Goal: Find specific page/section: Find specific page/section

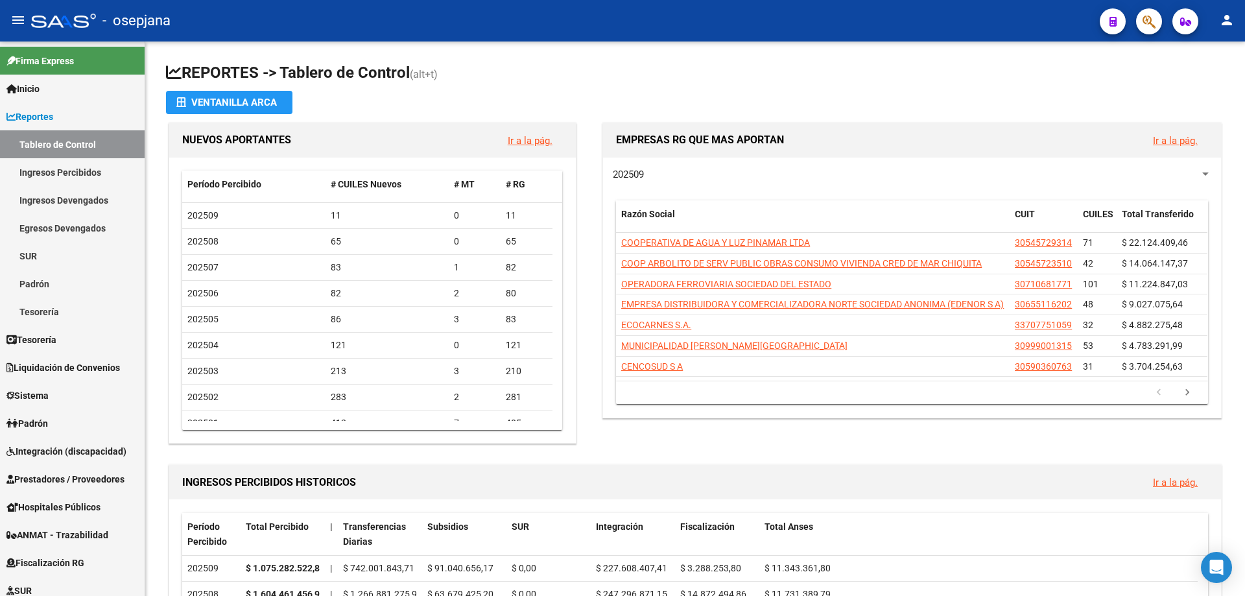
click at [1154, 23] on icon "button" at bounding box center [1149, 21] width 13 height 15
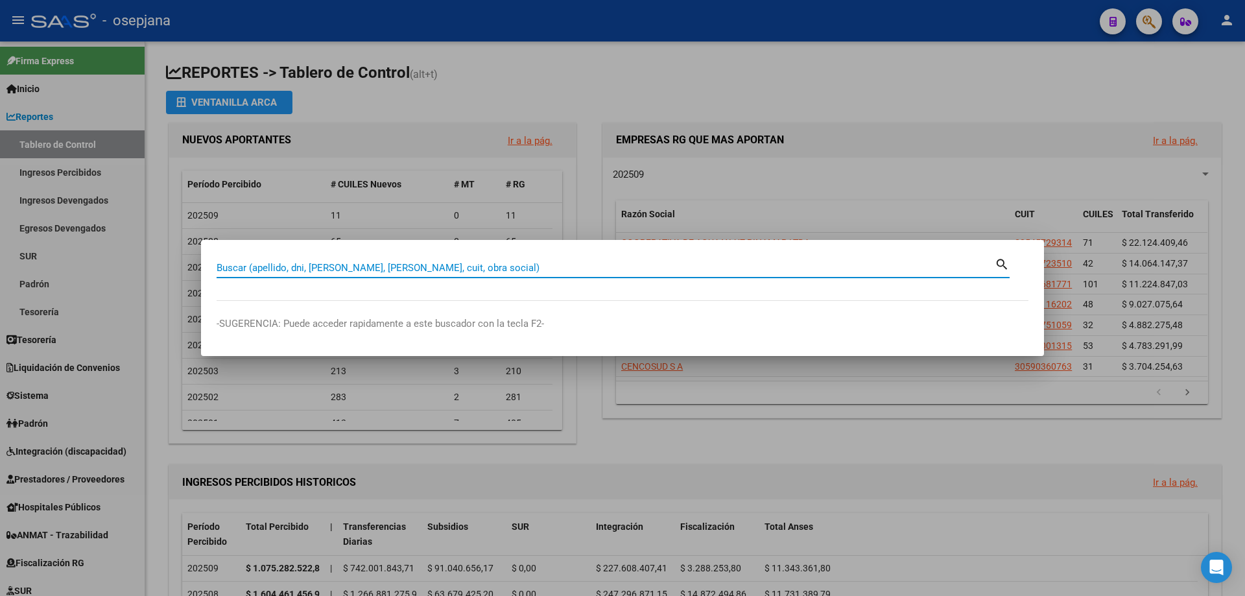
paste input "27218732661"
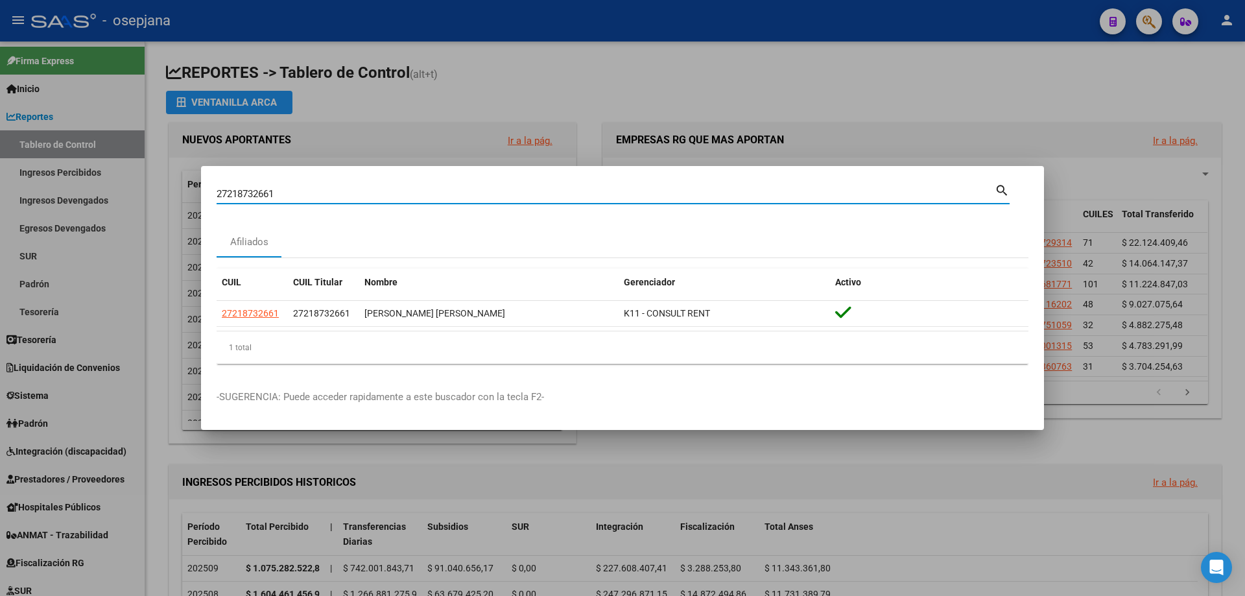
drag, startPoint x: 294, startPoint y: 194, endPoint x: 143, endPoint y: 198, distance: 151.8
click at [143, 198] on div "27218732661 Buscar (apellido, dni, cuil, nro traspaso, cuit, obra social) searc…" at bounding box center [622, 298] width 1245 height 596
paste input "0182939812"
drag, startPoint x: 417, startPoint y: 191, endPoint x: 166, endPoint y: 198, distance: 251.1
click at [166, 198] on div "20182939812 Buscar (apellido, dni, cuil, nro traspaso, cuit, obra social) searc…" at bounding box center [622, 298] width 1245 height 596
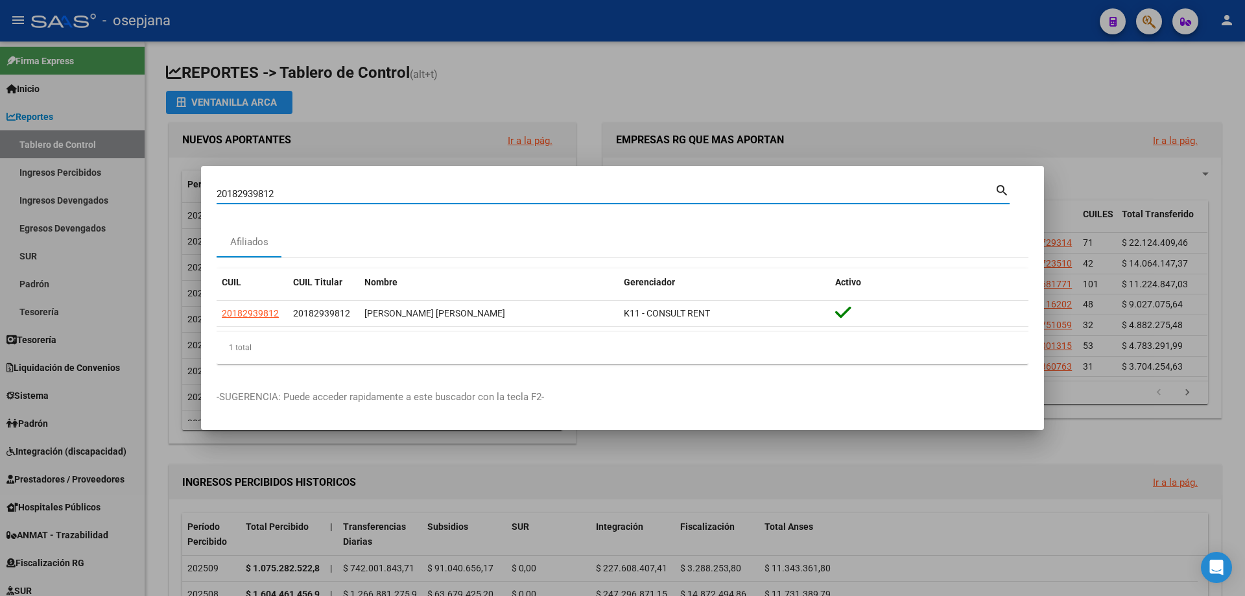
paste input "425924924"
drag, startPoint x: 266, startPoint y: 193, endPoint x: 162, endPoint y: 195, distance: 104.4
click at [162, 195] on div "20425924924 Buscar (apellido, dni, cuil, nro traspaso, cuit, obra social) searc…" at bounding box center [622, 298] width 1245 height 596
paste input "293139653"
type input "20293139653"
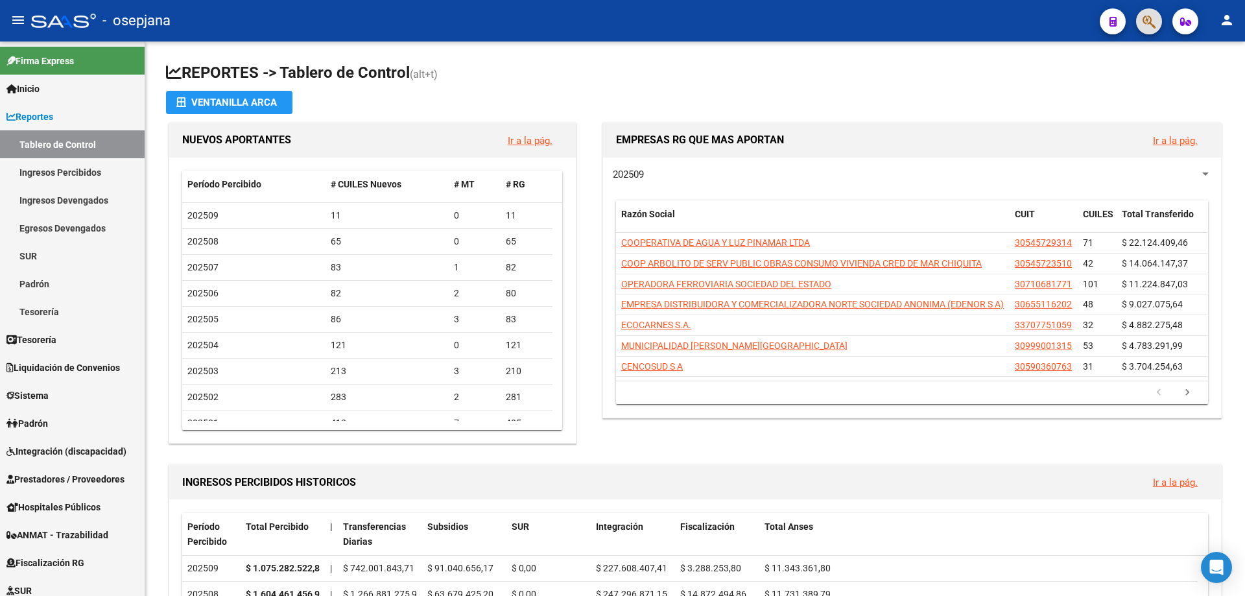
click at [1157, 19] on button "button" at bounding box center [1149, 21] width 26 height 26
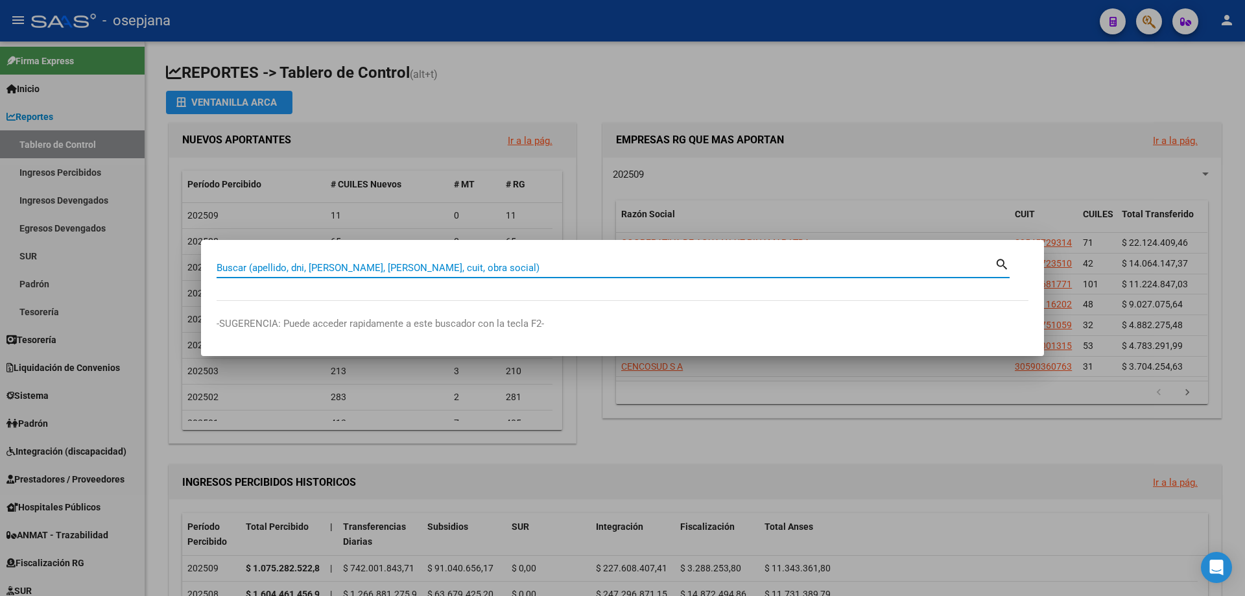
paste input "20289064312"
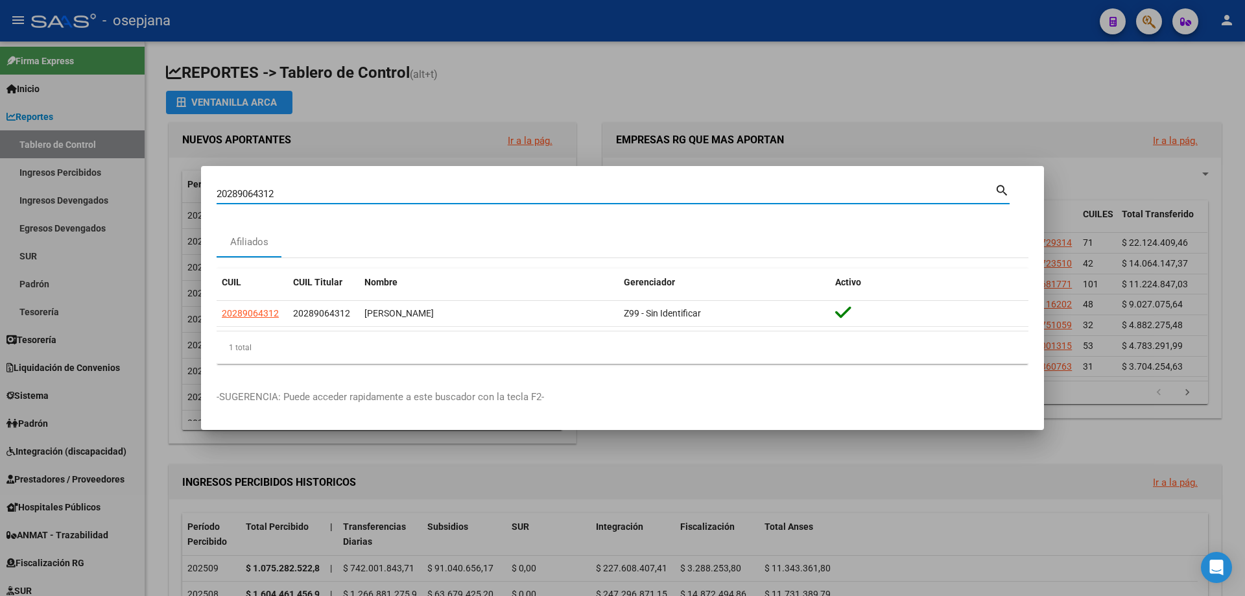
drag, startPoint x: 331, startPoint y: 193, endPoint x: 56, endPoint y: 193, distance: 274.4
click at [56, 193] on div "20289064312 Buscar (apellido, dni, cuil, nro traspaso, cuit, obra social) searc…" at bounding box center [622, 298] width 1245 height 596
paste input "7200057096"
drag, startPoint x: 379, startPoint y: 198, endPoint x: 112, endPoint y: 195, distance: 267.3
click at [112, 195] on div "27200057096 Buscar (apellido, dni, cuil, nro traspaso, cuit, obra social) searc…" at bounding box center [622, 298] width 1245 height 596
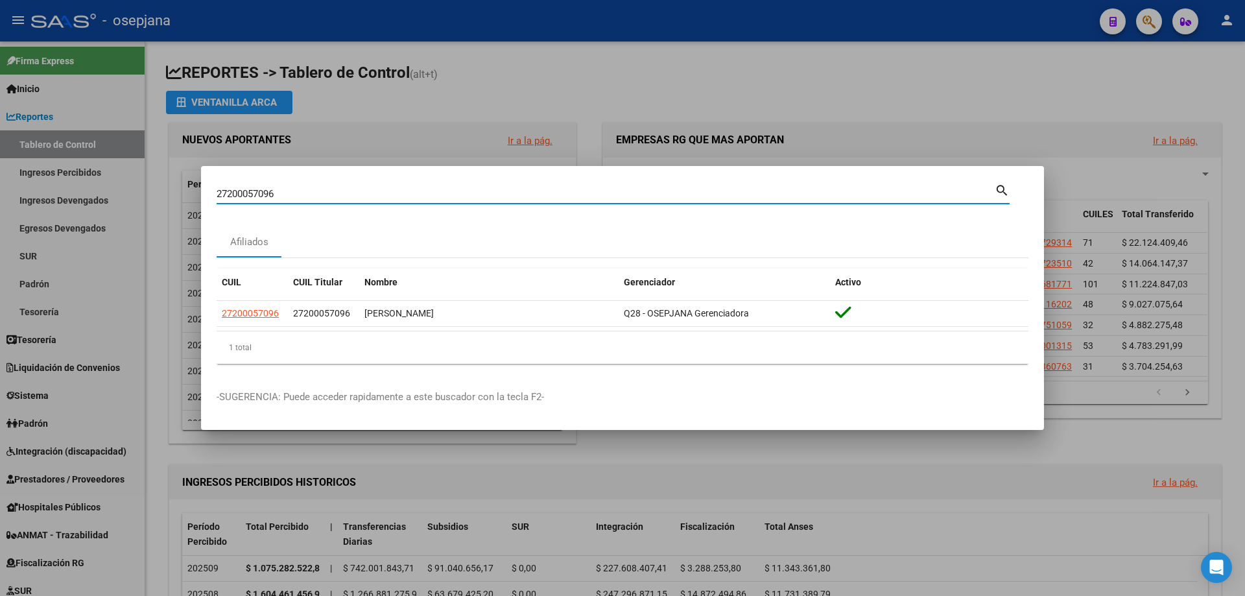
paste input "426488707"
type input "27426488707"
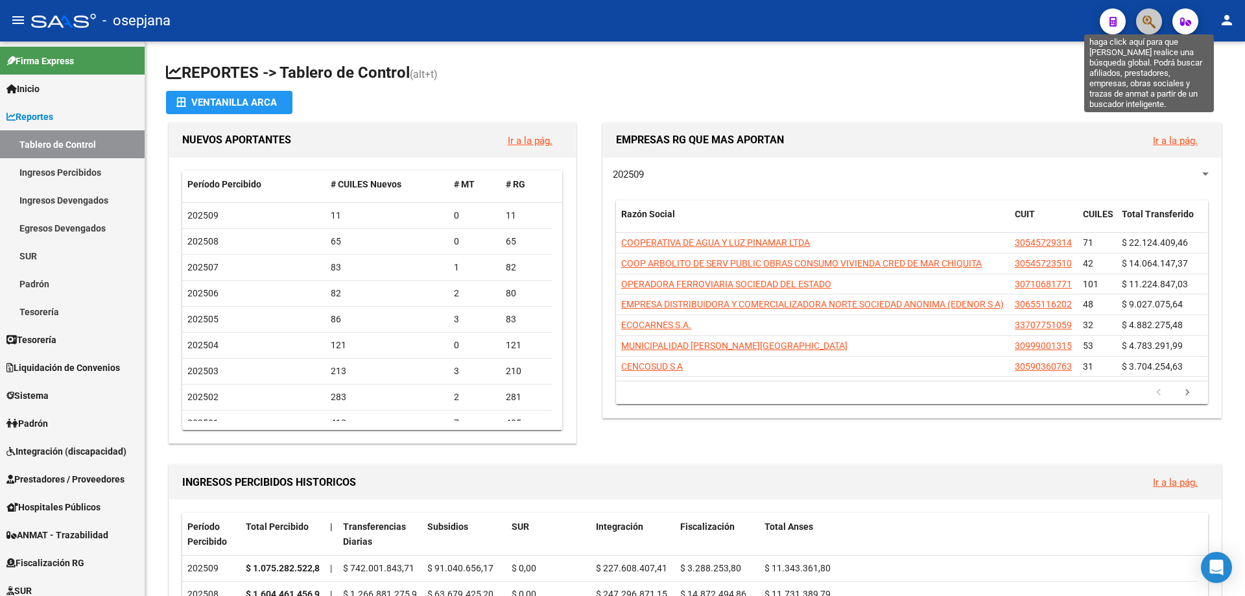
click at [1156, 26] on icon "button" at bounding box center [1149, 21] width 13 height 15
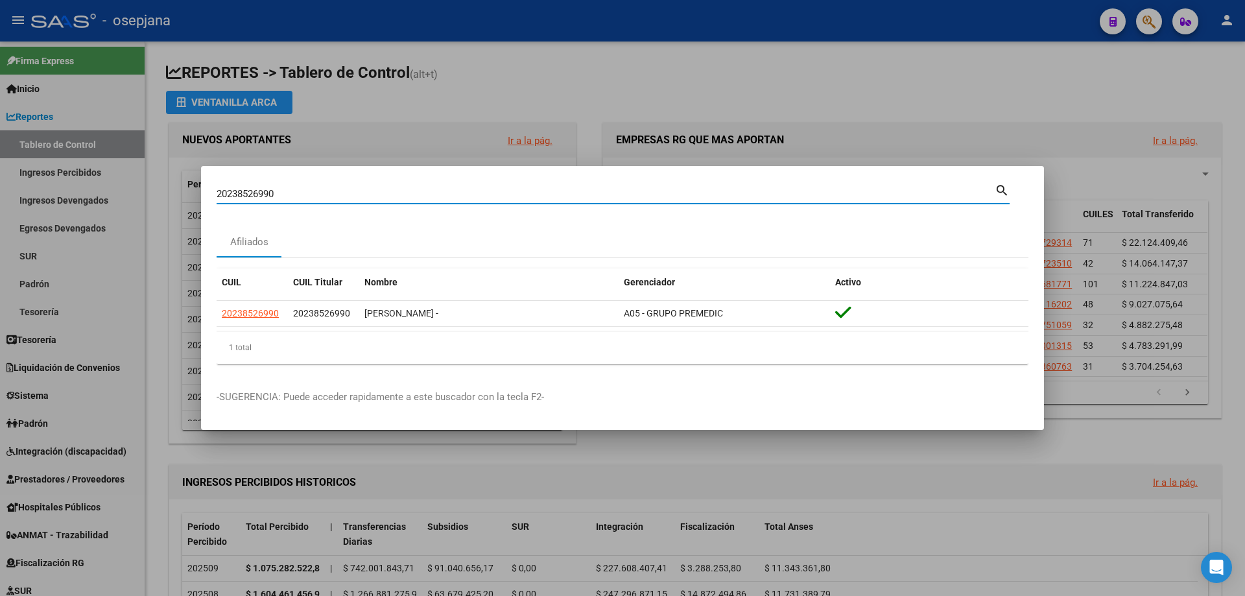
drag, startPoint x: 352, startPoint y: 192, endPoint x: 149, endPoint y: 198, distance: 203.1
click at [149, 198] on div "20238526990 Buscar (apellido, dni, cuil, nro traspaso, cuit, obra social) searc…" at bounding box center [622, 298] width 1245 height 596
paste input "7956253131"
drag, startPoint x: 302, startPoint y: 195, endPoint x: 163, endPoint y: 202, distance: 139.6
click at [162, 202] on div "27956253131 Buscar (apellido, dni, cuil, nro traspaso, cuit, obra social) searc…" at bounding box center [622, 298] width 1245 height 596
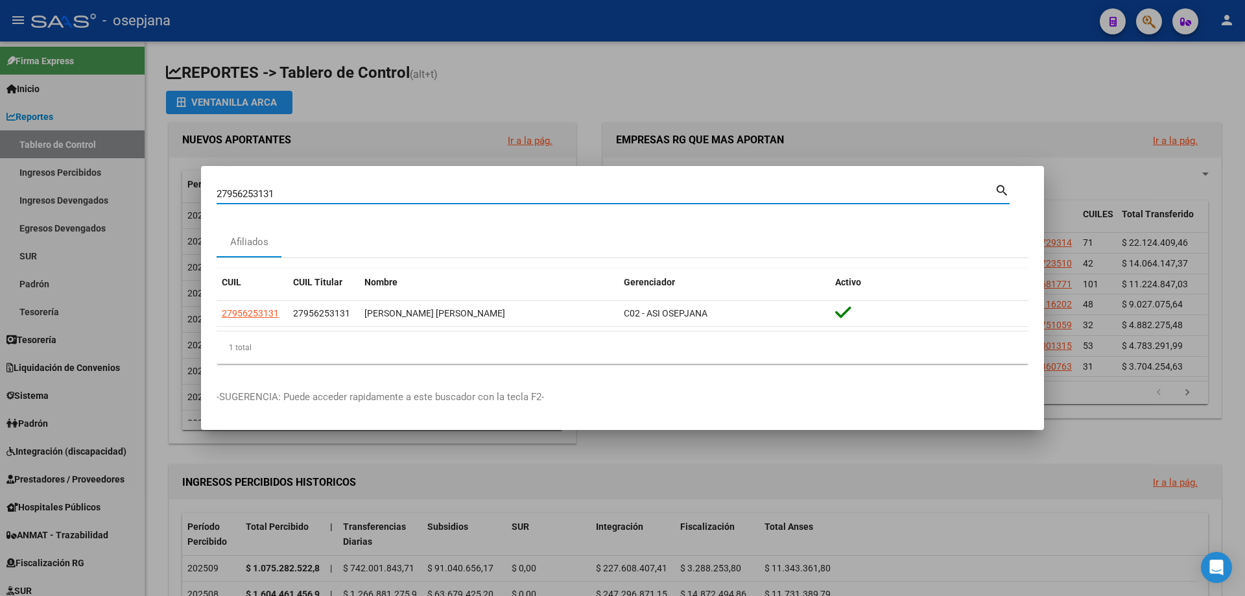
paste input "258759279"
drag, startPoint x: 349, startPoint y: 194, endPoint x: 89, endPoint y: 197, distance: 260.1
click at [89, 197] on div "27258759279 Buscar (apellido, dni, cuil, nro traspaso, cuit, obra social) searc…" at bounding box center [622, 298] width 1245 height 596
paste input "316943352"
type input "27316943352"
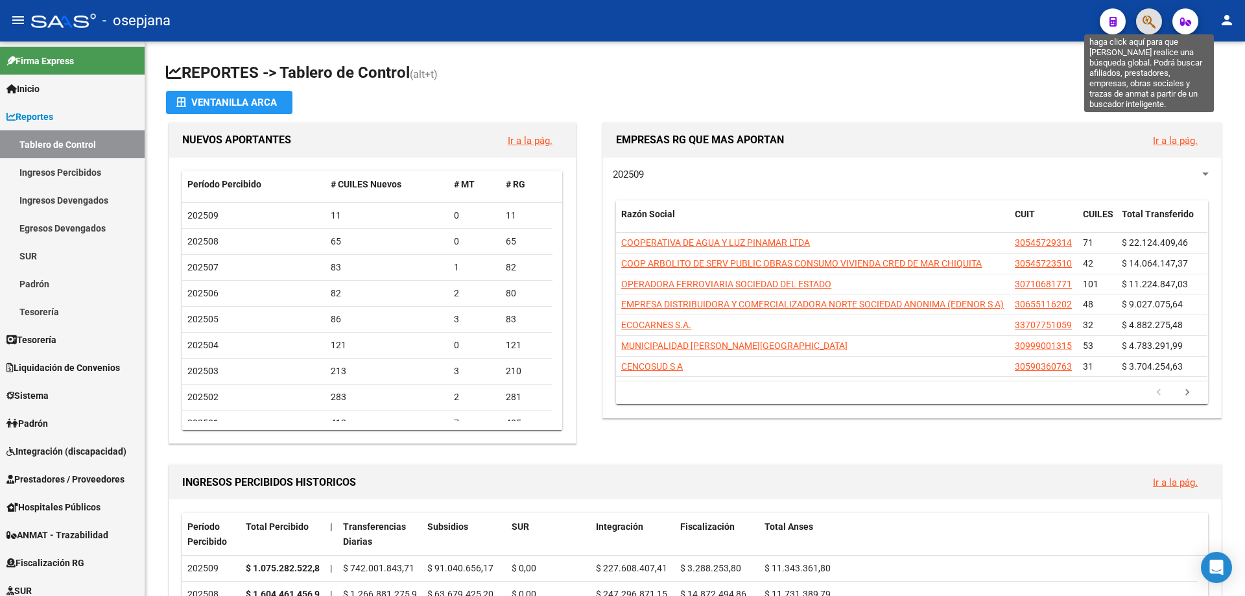
click at [1154, 16] on icon "button" at bounding box center [1149, 21] width 13 height 15
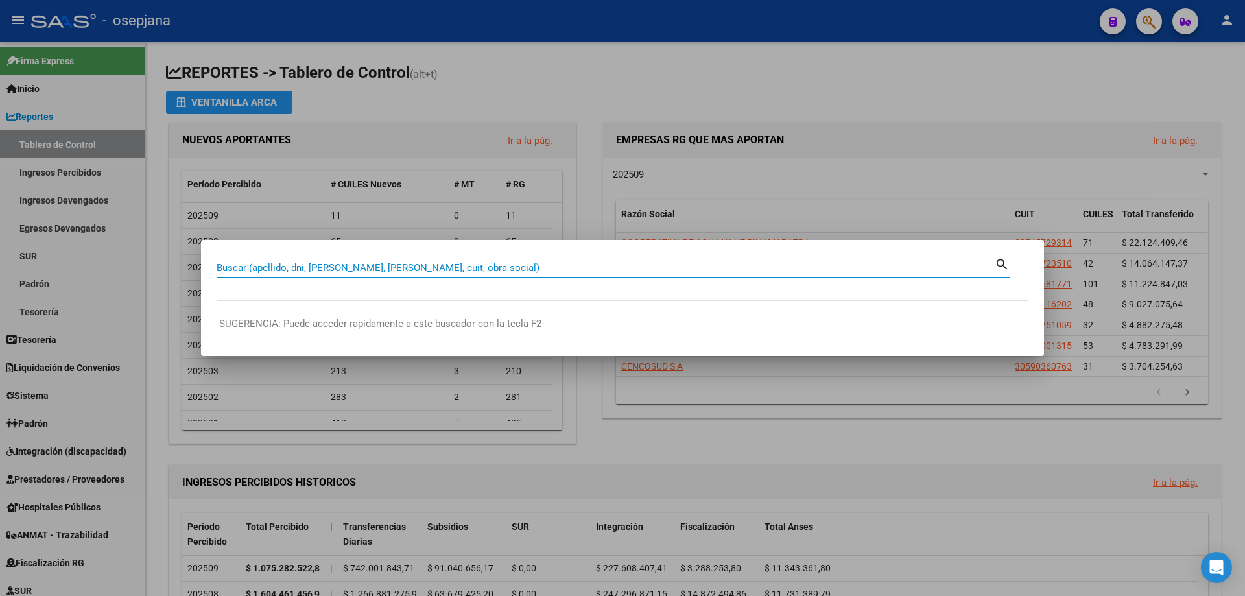
click at [331, 268] on input "Buscar (apellido, dni, [PERSON_NAME], [PERSON_NAME], cuit, obra social)" at bounding box center [606, 268] width 778 height 12
paste input "27316943352"
type input "27316943352"
